Goal: Find specific page/section: Find specific page/section

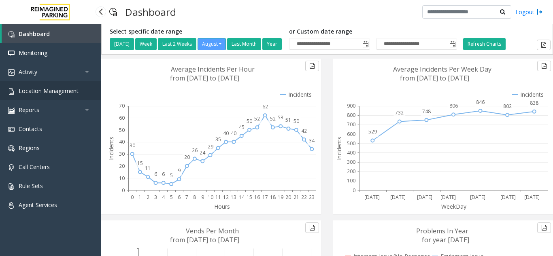
drag, startPoint x: 0, startPoint y: 0, endPoint x: 64, endPoint y: 92, distance: 112.5
click at [64, 92] on span "Location Management" at bounding box center [49, 91] width 60 height 8
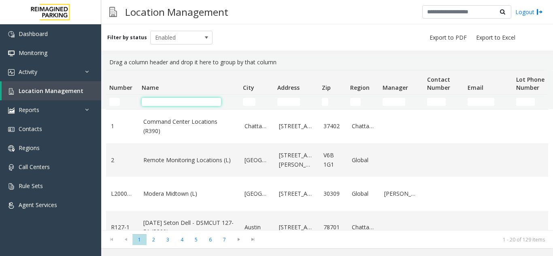
click at [184, 99] on input "Name Filter" at bounding box center [181, 102] width 79 height 8
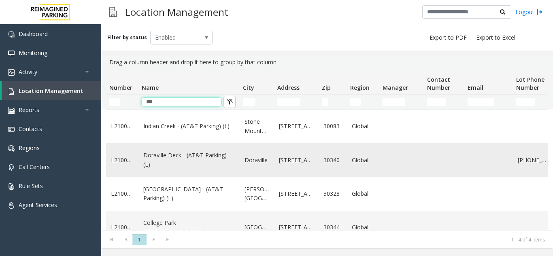
type input "***"
click at [149, 159] on link "Doraville Deck - (AT&T Parking) (L)" at bounding box center [188, 160] width 91 height 18
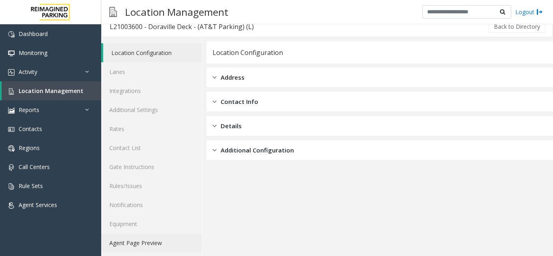
scroll to position [11, 0]
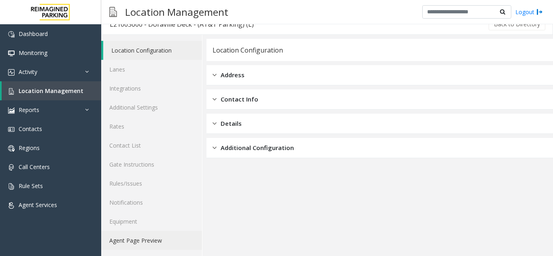
click at [153, 239] on link "Agent Page Preview" at bounding box center [151, 240] width 101 height 19
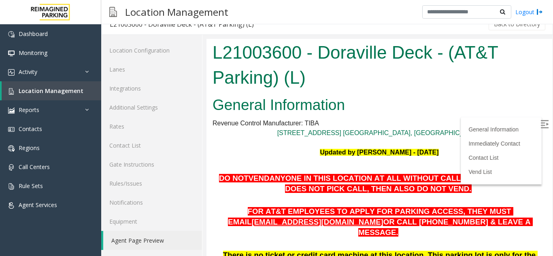
scroll to position [81, 0]
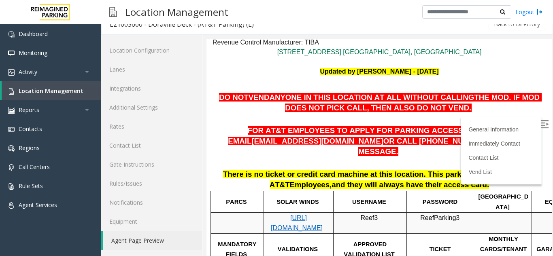
click at [539, 123] on label at bounding box center [545, 125] width 12 height 12
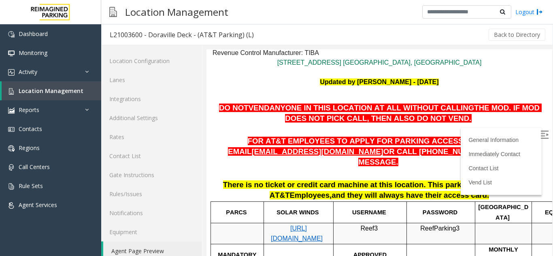
scroll to position [11, 0]
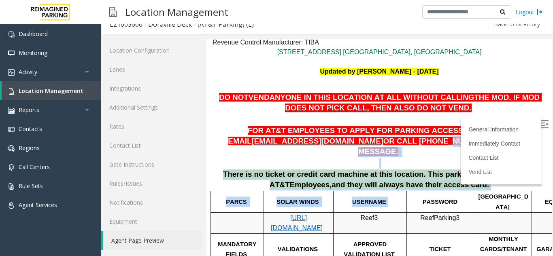
drag, startPoint x: 474, startPoint y: 178, endPoint x: 348, endPoint y: 143, distance: 130.2
click at [467, 158] on p at bounding box center [380, 163] width 334 height 11
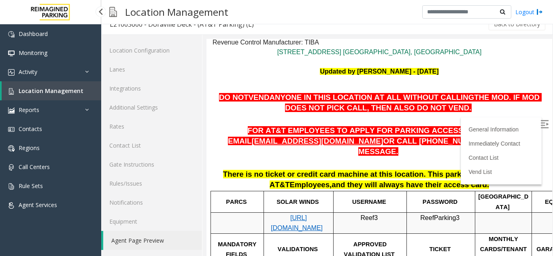
click at [43, 94] on span "Location Management" at bounding box center [51, 91] width 65 height 8
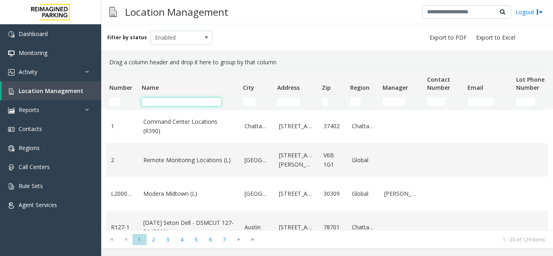
click at [162, 102] on input "Name Filter" at bounding box center [181, 102] width 79 height 8
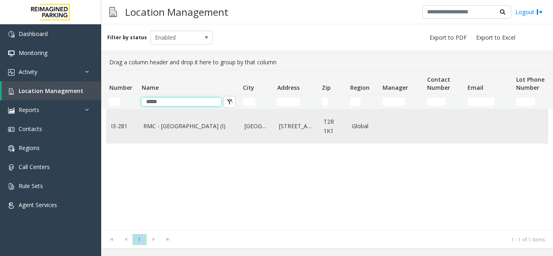
type input "*****"
click at [154, 128] on link "RMC - Mount Royal Village (I)" at bounding box center [188, 126] width 91 height 9
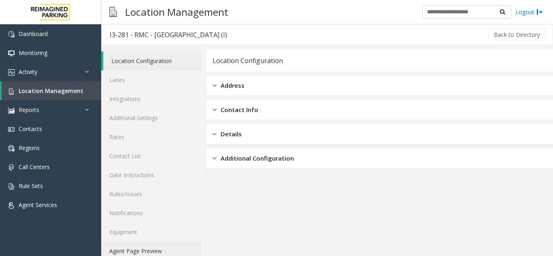
click at [142, 253] on link "Agent Page Preview" at bounding box center [151, 251] width 101 height 19
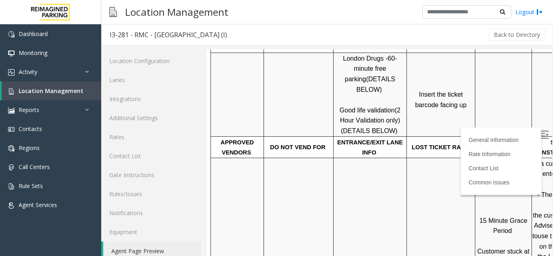
scroll to position [283, 0]
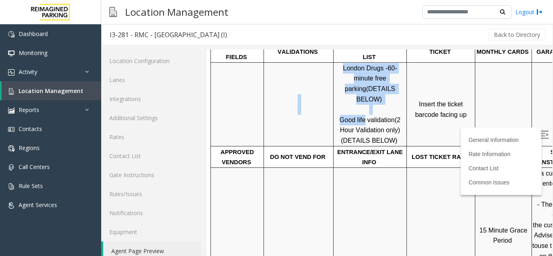
drag, startPoint x: 365, startPoint y: 100, endPoint x: 334, endPoint y: 100, distance: 31.2
click at [334, 100] on tr "London Drugs - 60-minute free parking (DETAILS BELOW) Good life validation (2 H…" at bounding box center [430, 104] width 439 height 84
click at [351, 117] on span "Good life validation" at bounding box center [367, 120] width 55 height 7
click at [348, 117] on span "Good life validation" at bounding box center [367, 120] width 55 height 7
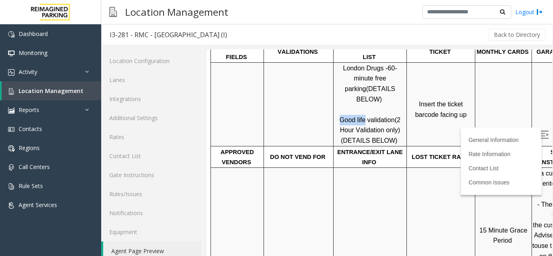
drag, startPoint x: 339, startPoint y: 100, endPoint x: 364, endPoint y: 99, distance: 25.1
click at [364, 99] on p "London Drugs - 60-minute free parking (DETAILS BELOW) Good life validation (2 H…" at bounding box center [370, 104] width 72 height 83
copy span "Good life"
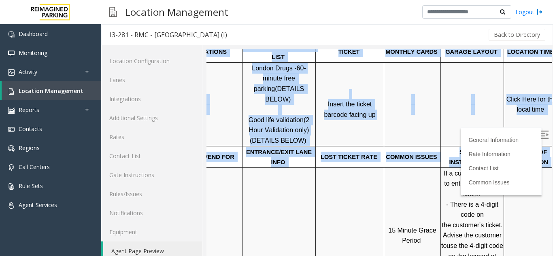
scroll to position [283, 114]
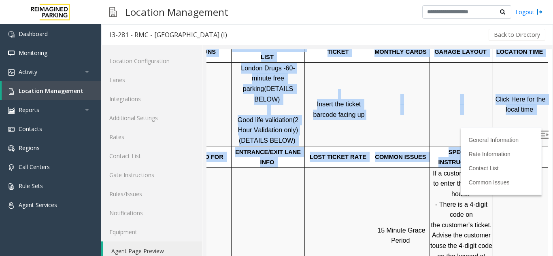
drag, startPoint x: 500, startPoint y: 219, endPoint x: 572, endPoint y: 221, distance: 72.5
click at [540, 133] on img at bounding box center [544, 135] width 8 height 8
click at [513, 100] on span "Click Here for the local time" at bounding box center [521, 104] width 52 height 17
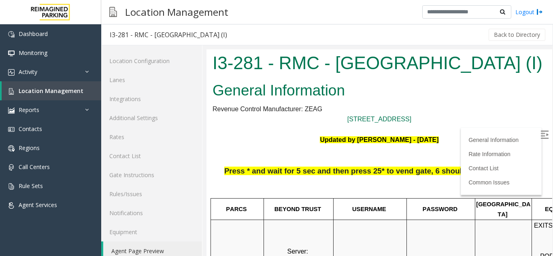
scroll to position [283, 114]
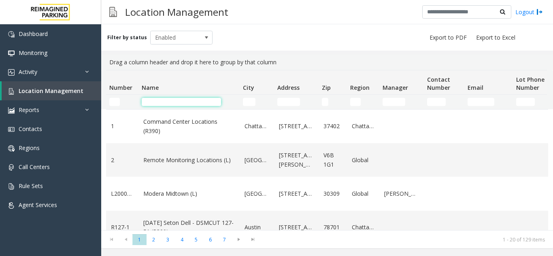
click at [164, 102] on input "Name Filter" at bounding box center [181, 102] width 79 height 8
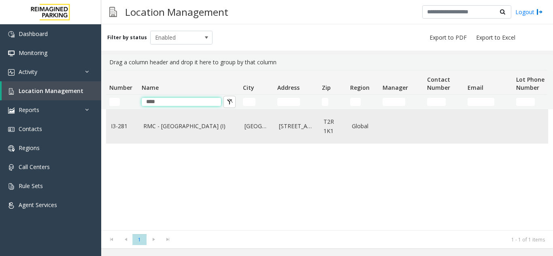
type input "****"
click at [170, 136] on td "RMC - Mount Royal Village (I)" at bounding box center [188, 127] width 101 height 34
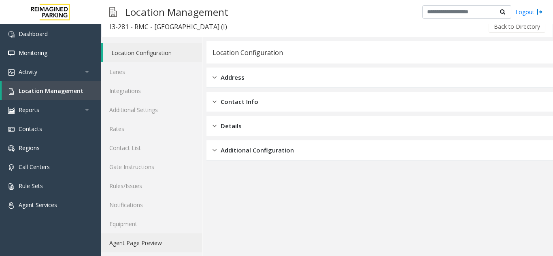
scroll to position [11, 0]
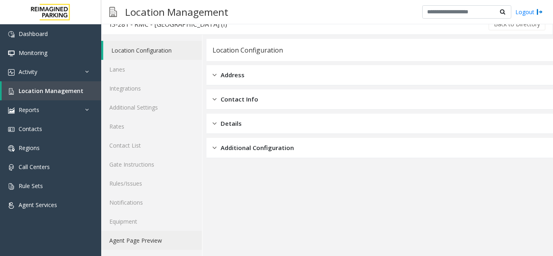
click at [147, 247] on link "Agent Page Preview" at bounding box center [151, 240] width 101 height 19
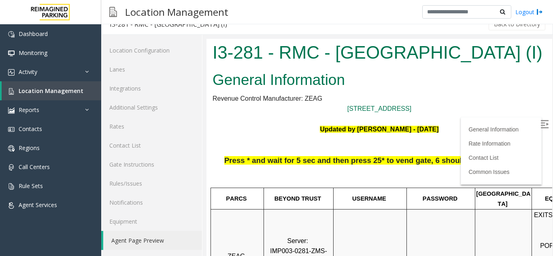
click at [540, 125] on img at bounding box center [544, 124] width 8 height 8
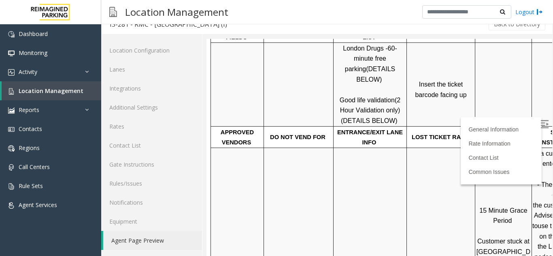
scroll to position [243, 0]
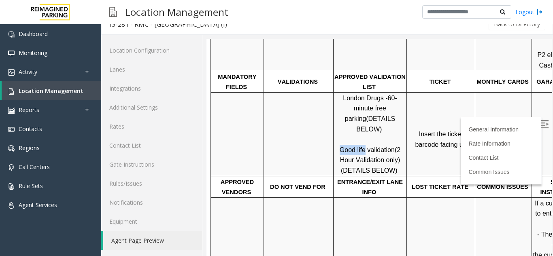
drag, startPoint x: 340, startPoint y: 130, endPoint x: 364, endPoint y: 130, distance: 24.3
click at [364, 130] on p "London Drugs - 60-minute free parking (DETAILS BELOW) Good life validation (2 H…" at bounding box center [370, 134] width 72 height 83
copy span "Good life"
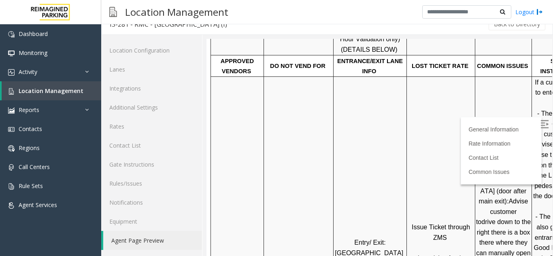
scroll to position [364, 0]
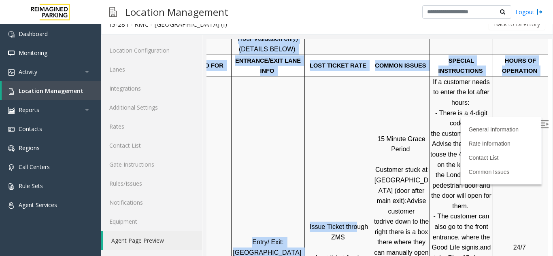
drag, startPoint x: 456, startPoint y: 142, endPoint x: 549, endPoint y: 141, distance: 92.7
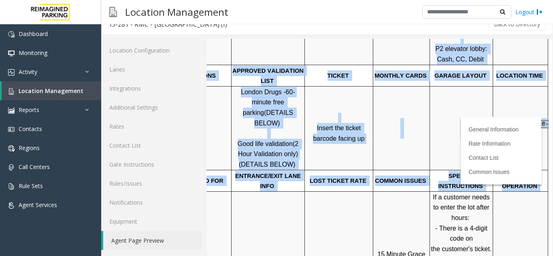
scroll to position [243, 114]
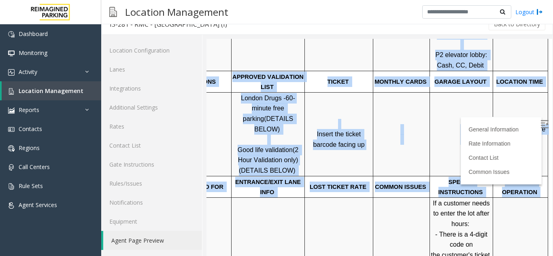
click at [504, 126] on span "Click Here for the local time" at bounding box center [521, 134] width 52 height 17
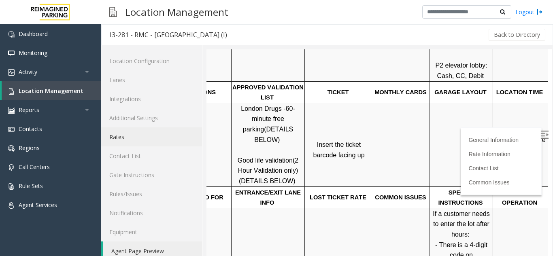
scroll to position [11, 0]
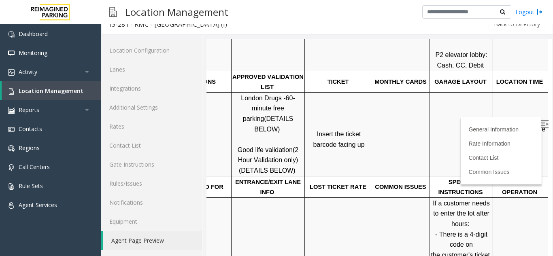
click at [393, 108] on td at bounding box center [401, 134] width 57 height 84
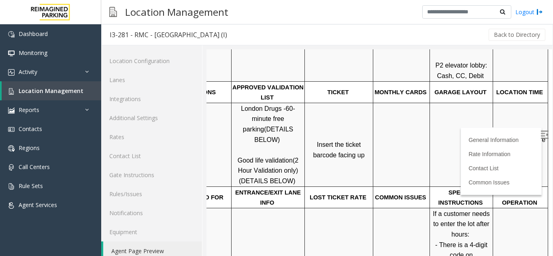
scroll to position [11, 0]
